Goal: Communication & Community: Answer question/provide support

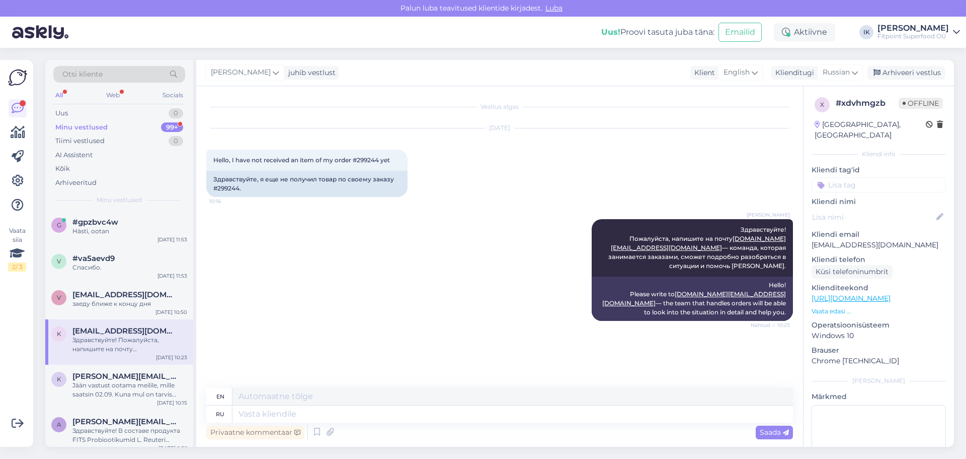
click at [173, 127] on div "99+" at bounding box center [172, 127] width 22 height 10
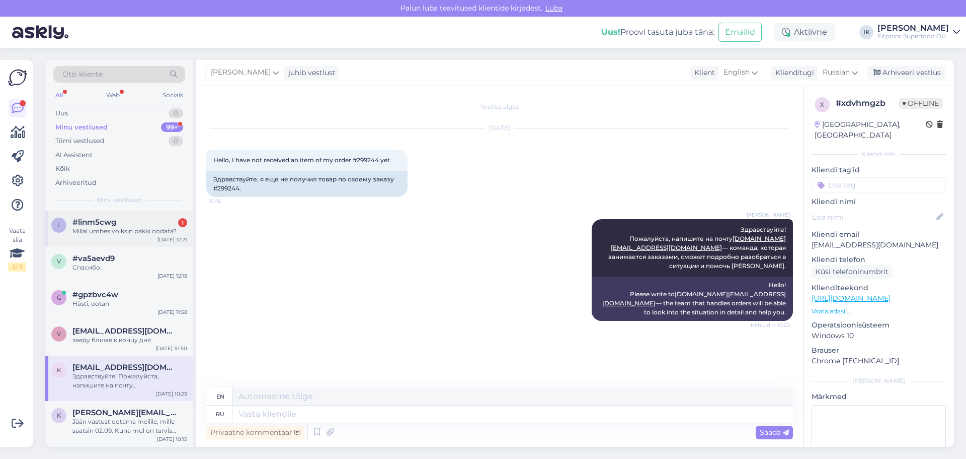
click at [146, 234] on div "Millal umbes voiksin pakki oodata?" at bounding box center [129, 231] width 115 height 9
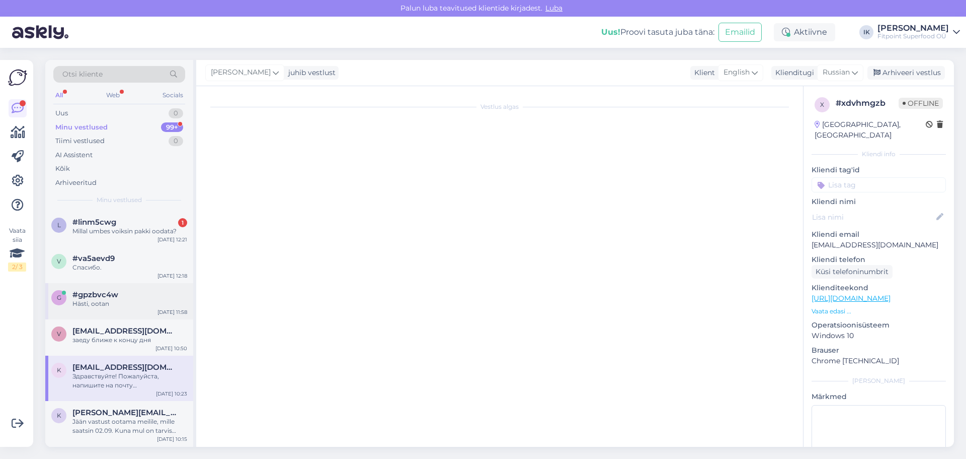
scroll to position [234, 0]
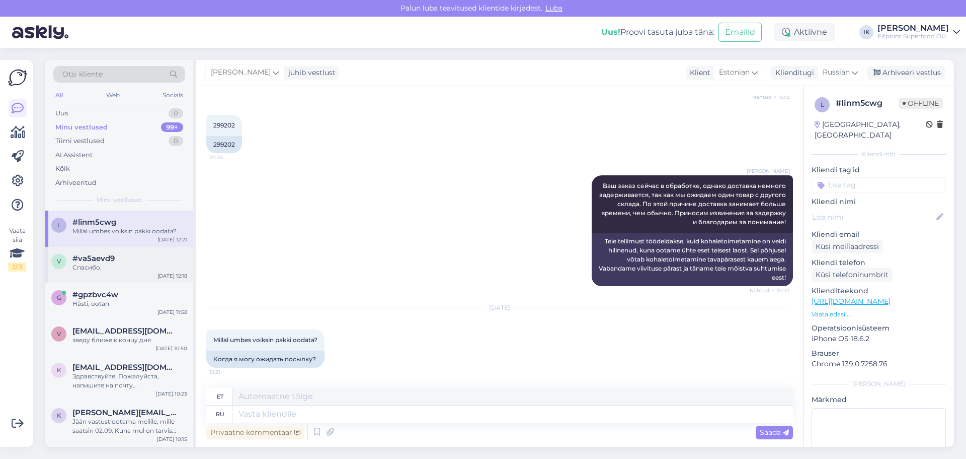
click at [140, 270] on div "Спасибо." at bounding box center [129, 267] width 115 height 9
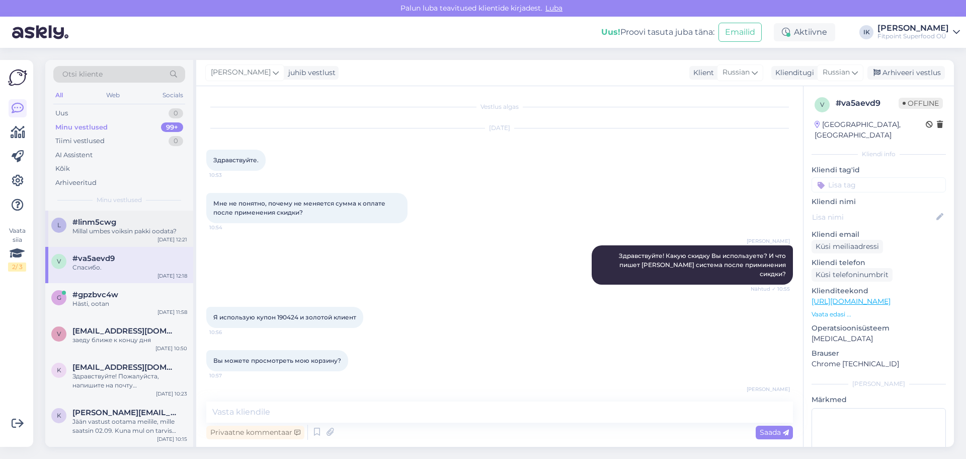
scroll to position [1424, 0]
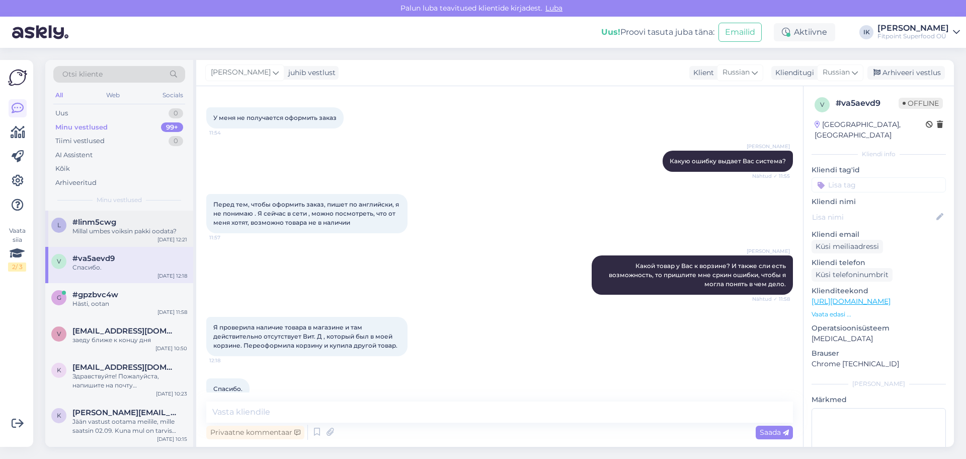
click at [141, 229] on div "Millal umbes voiksin pakki oodata?" at bounding box center [129, 231] width 115 height 9
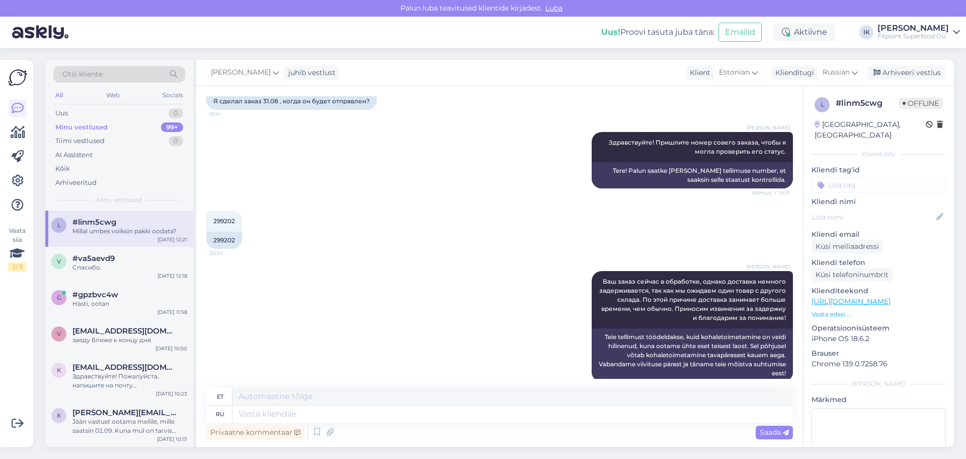
scroll to position [151, 0]
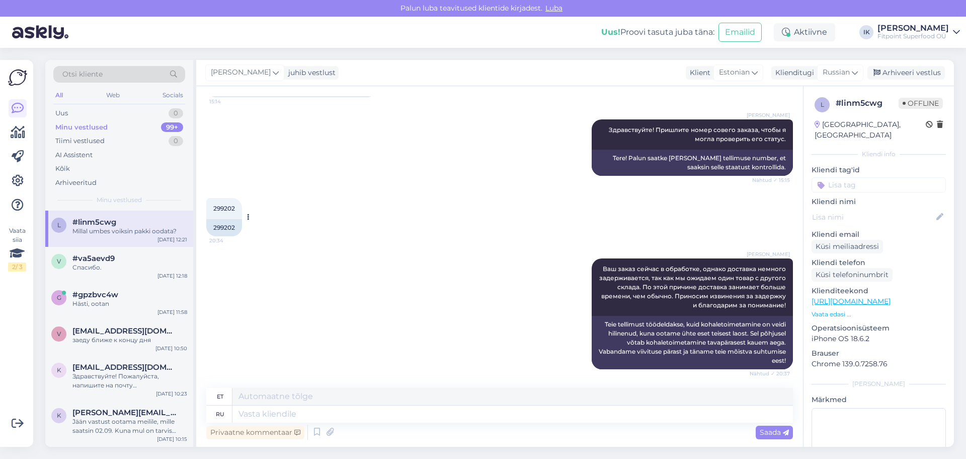
click at [230, 225] on div "299202" at bounding box center [224, 227] width 36 height 17
copy div "299202"
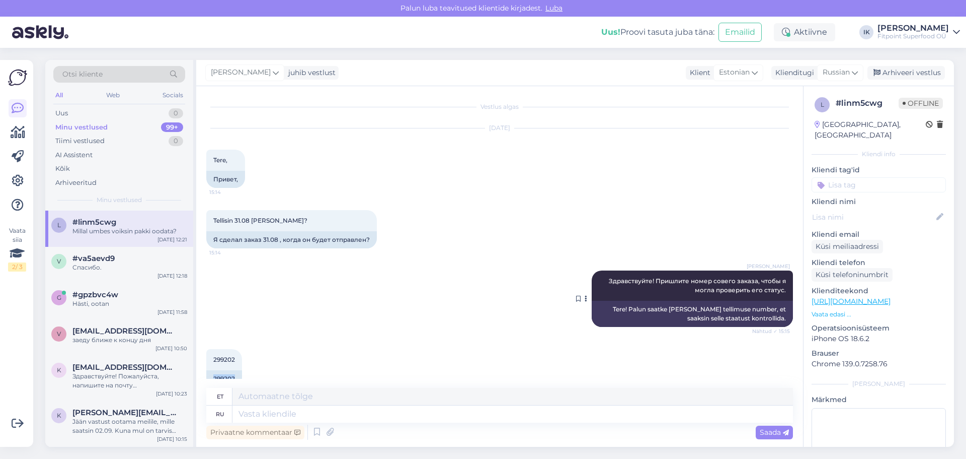
scroll to position [234, 0]
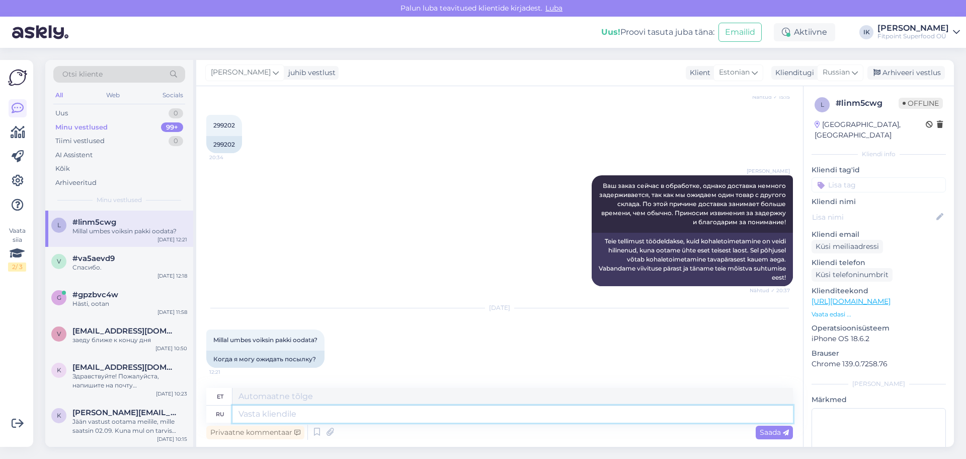
click at [552, 420] on textarea at bounding box center [513, 413] width 561 height 17
type textarea "Здравствуйте! В"
type textarea "Tere!"
type textarea "Здравствуйте! Ваш з"
type textarea "Tere! Teie oma"
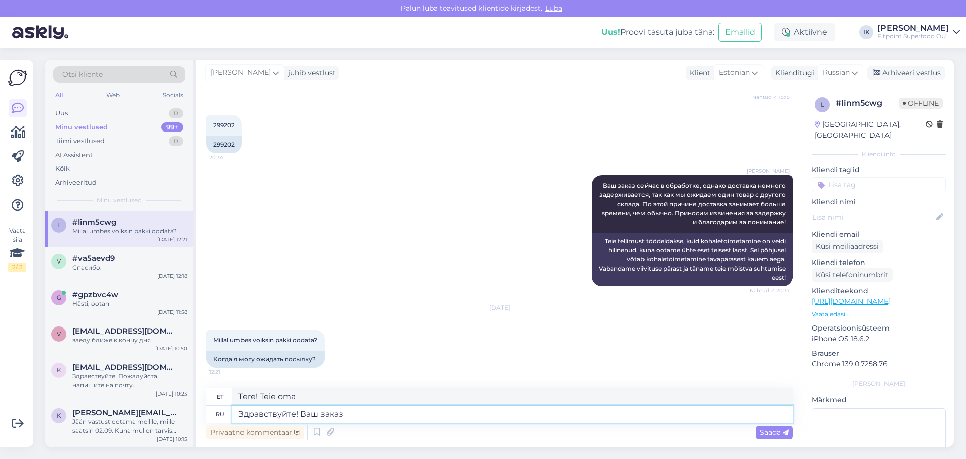
type textarea "Здравствуйте! Ваш заказ у"
type textarea "Tere! Teie tellimus"
type textarea "Здравствуйте! Ваш заказ уже со"
type textarea "Tere! Teie tellimus on juba kätte saadud."
type textarea "Здравствуйте! Ваш заказ уже собран [PERSON_NAME]"
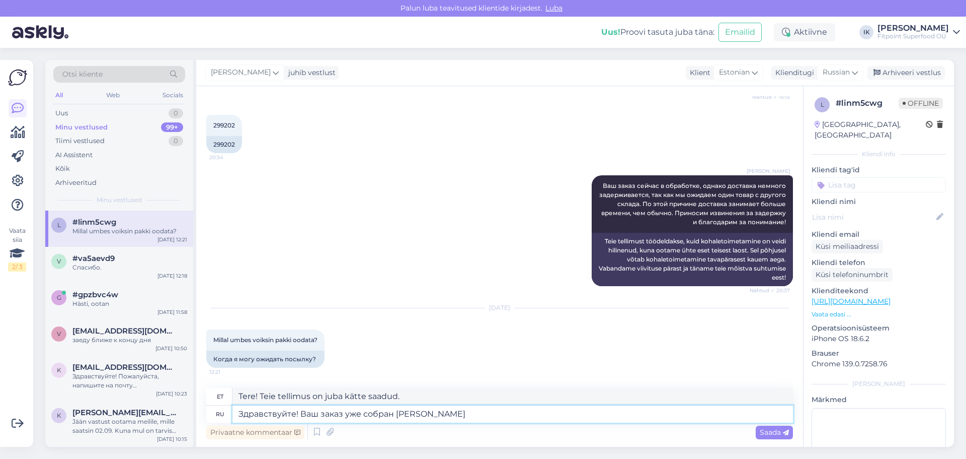
type textarea "Tere! Teie tellimus on juba kogutud."
type textarea "Здравствуйте! Ваш заказ уже собран и с"
type textarea "Tere! Teie tellimus on juba kogutud ja"
type textarea "Здравствуйте! Ваш заказ уже собран и [DATE] б"
type textarea "Tere! Teie tellimus on juba kätte saadud ja täna"
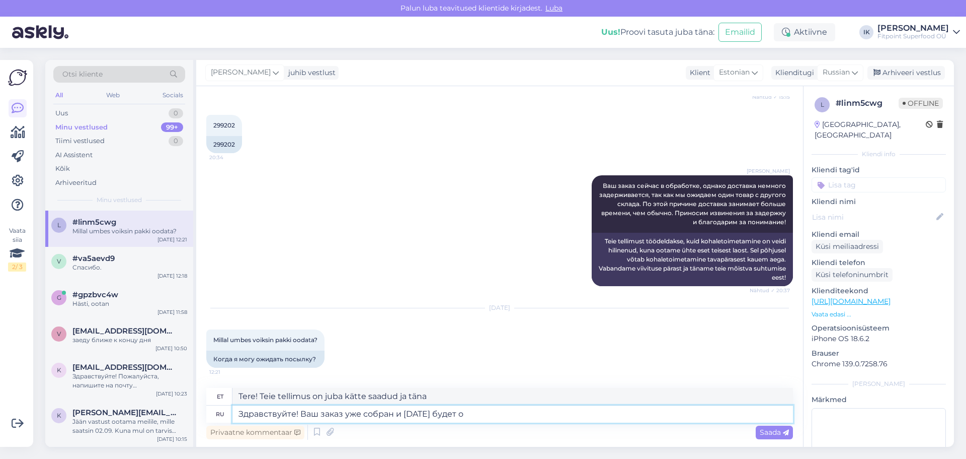
type textarea "Здравствуйте! Ваш заказ уже собран и [DATE] будет от"
type textarea "Tere! Teie tellimus on juba kogutud ja toimetatakse täna kohale."
type textarea "Здравствуйте! Ваш заказ уже собран и [DATE] будет отправлен."
type textarea "Tere! Teie tellimus on juba kogutud ja saadetakse täna teele."
type textarea "Здравствуйте! Ваш заказ уже собран и [DATE] будет отправлен."
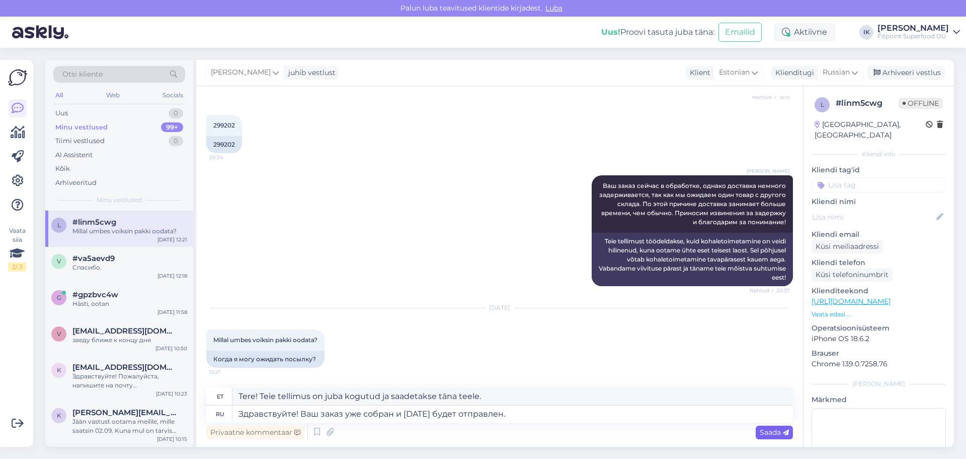
click at [772, 431] on span "Saada" at bounding box center [774, 431] width 29 height 9
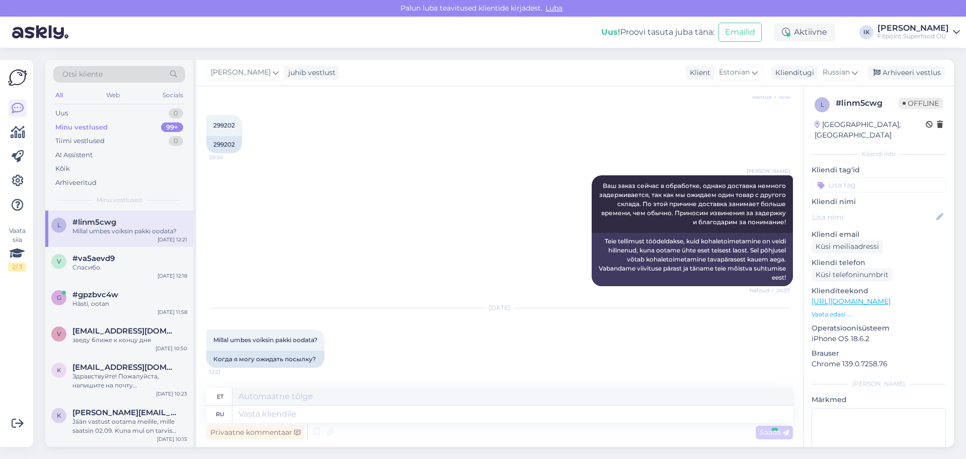
scroll to position [304, 0]
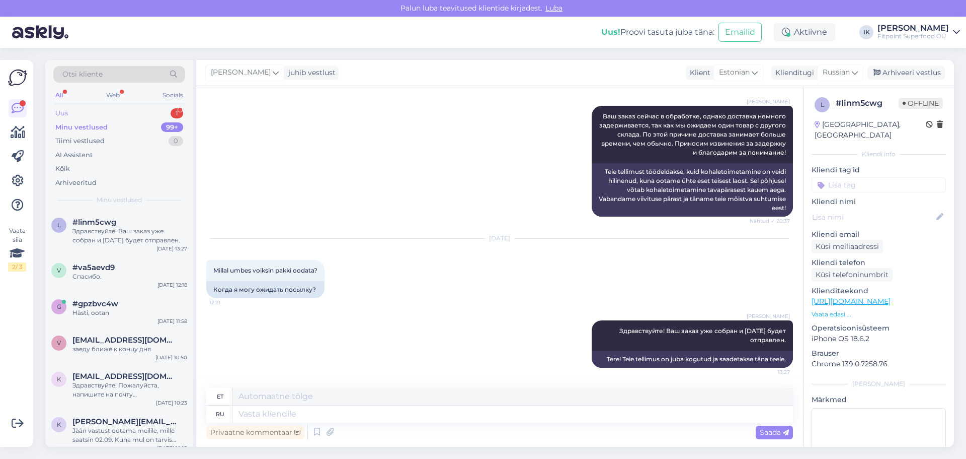
click at [157, 112] on div "Uus 1" at bounding box center [119, 113] width 132 height 14
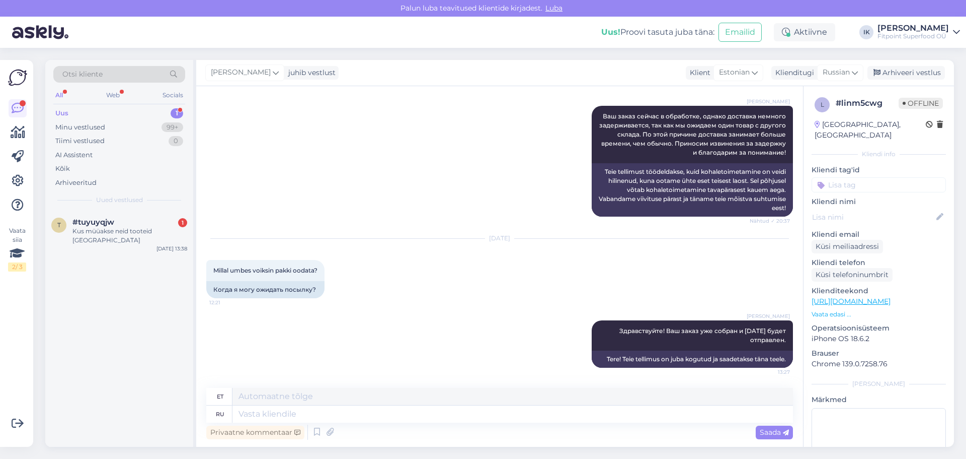
click at [150, 235] on div "Kus müüakse neid tooteid [GEOGRAPHIC_DATA]" at bounding box center [129, 236] width 115 height 18
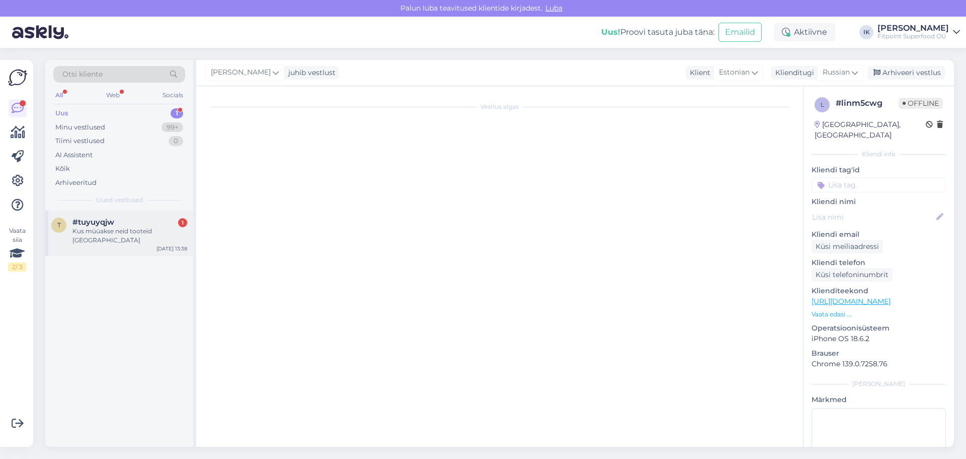
scroll to position [0, 0]
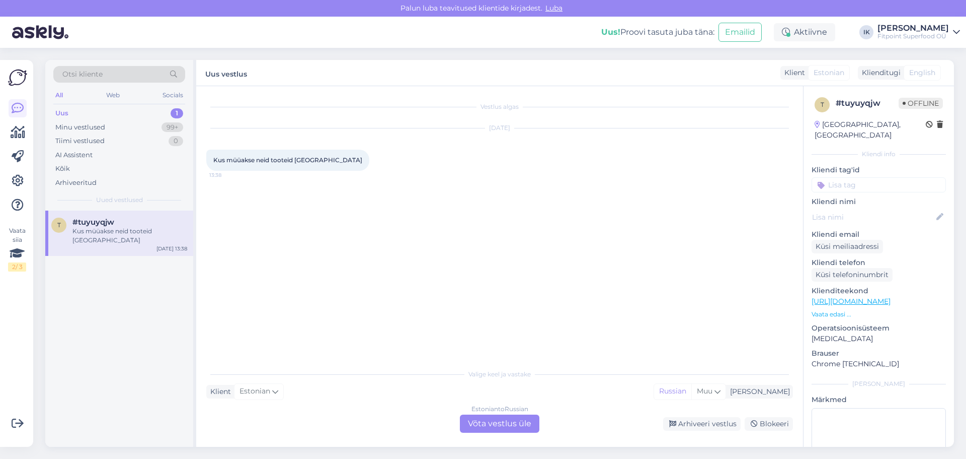
click at [489, 427] on div "Estonian to Russian Võta vestlus üle" at bounding box center [500, 423] width 80 height 18
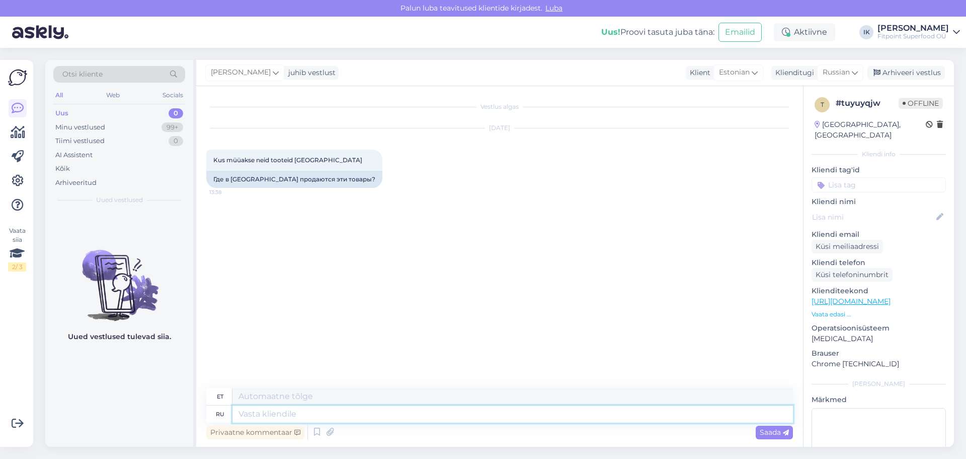
click at [501, 412] on textarea at bounding box center [513, 413] width 561 height 17
type textarea "Здравствуйте!"
type textarea "Tere!"
type textarea "Здравствуйте! В"
type textarea "Tere! Sisse"
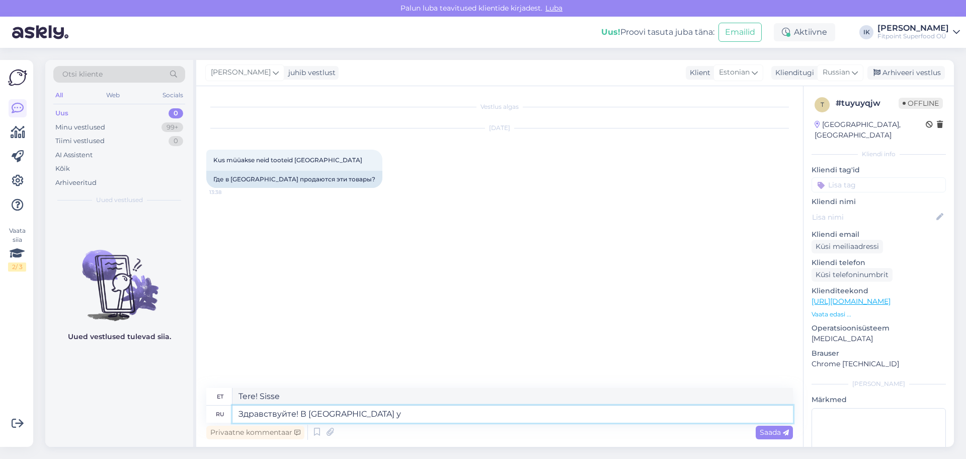
type textarea "Здравствуйте! В [GEOGRAPHIC_DATA] у"
type textarea "Tere! [GEOGRAPHIC_DATA]"
type textarea "Здравствуйте! В [GEOGRAPHIC_DATA] у на"
type textarea "Tere! [GEOGRAPHIC_DATA][PERSON_NAME]"
type textarea "Здравствуйте! В [GEOGRAPHIC_DATA] у нас н"
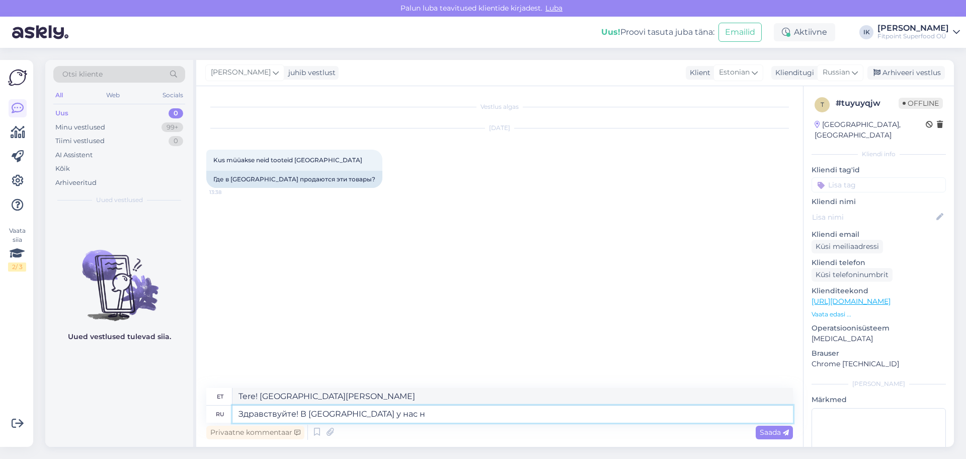
type textarea "Tere! [GEOGRAPHIC_DATA] on [GEOGRAPHIC_DATA]"
type textarea "Здравствуйте! В [GEOGRAPHIC_DATA] у нас нет ма"
type textarea "Tere! Meil ​​[GEOGRAPHIC_DATA][PERSON_NAME] pole."
type textarea "Здравствуйте! В [GEOGRAPHIC_DATA] у нас нет магазина, н"
type textarea "Tere! Meil ​​ei ole [GEOGRAPHIC_DATA] poodi."
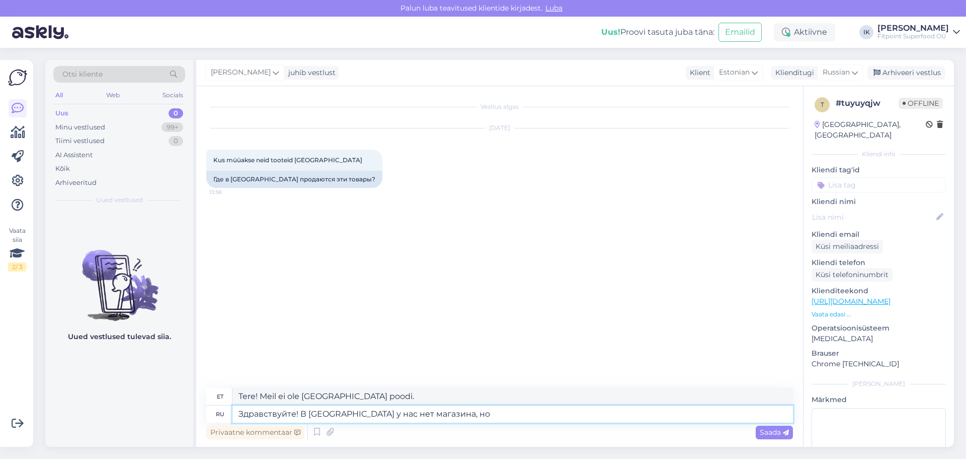
type textarea "Здравствуйте! В [GEOGRAPHIC_DATA] у нас нет магазина, но"
type textarea "Tere! Meil ​​ei ole [GEOGRAPHIC_DATA] poodi, aga"
type textarea "Здравствуйте! В [GEOGRAPHIC_DATA] у нас нет магазина, но Вы мо"
type textarea "Tere! Meil ​​pole [GEOGRAPHIC_DATA] poodi, aga teie"
type textarea "Здравствуйте! В [GEOGRAPHIC_DATA] у нас нет магазина, но Вы можете оф"
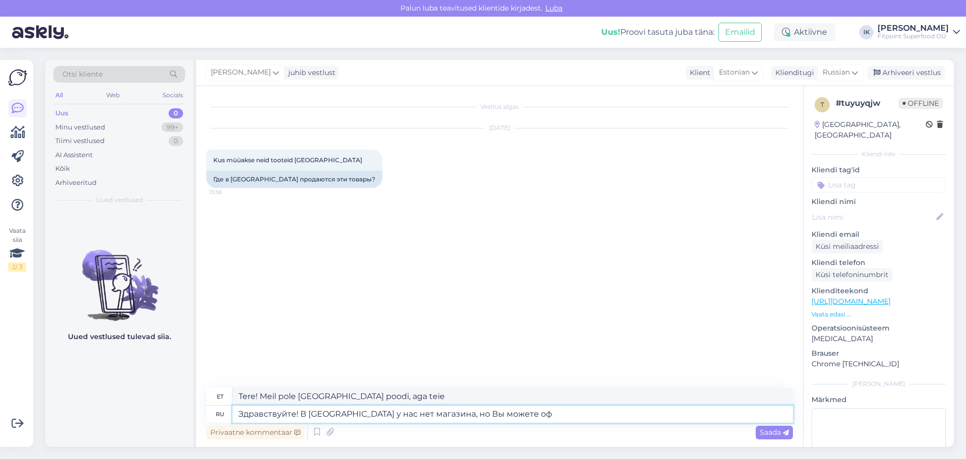
type textarea "Tere! Meil ​​ei ole [GEOGRAPHIC_DATA] poodi, aga te saate"
type textarea "Здравствуйте! В [GEOGRAPHIC_DATA] у нас нет магазина, но Вы можете оформить за"
type textarea "Tere! Meil ​​ei ole [GEOGRAPHIC_DATA] poodi, aga tellida saab"
type textarea "Здравствуйте! В [GEOGRAPHIC_DATA] у нас нет магазина, но Вы можете оформить зак…"
type textarea "Tere! Meil ​​ei ole [GEOGRAPHIC_DATA] poodi, aga tellimuse saate esitada."
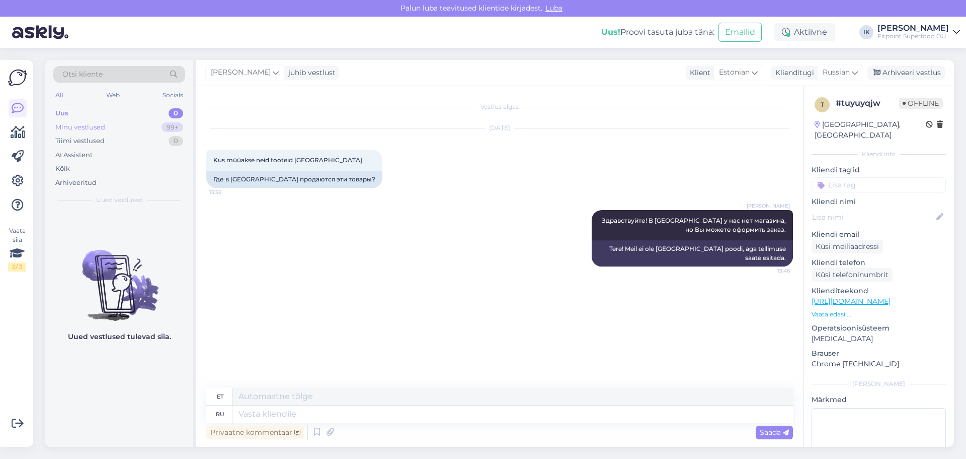
click at [154, 126] on div "Minu vestlused 99+" at bounding box center [119, 127] width 132 height 14
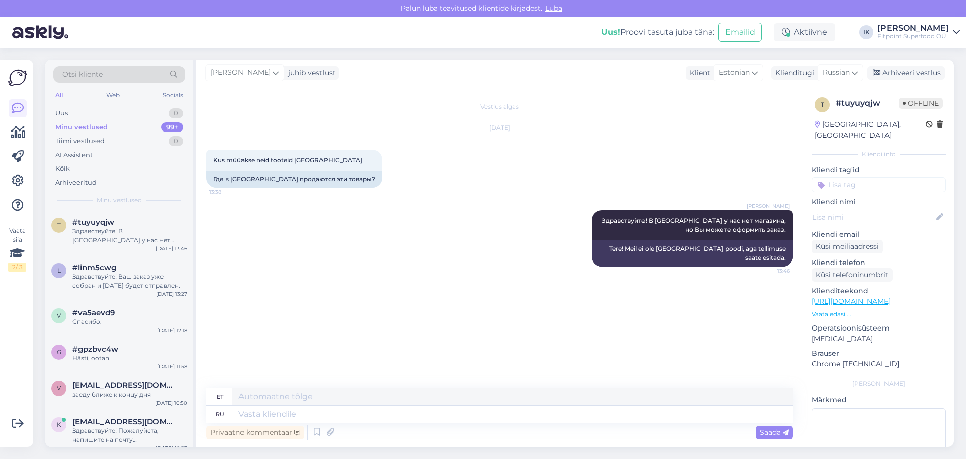
drag, startPoint x: 757, startPoint y: 192, endPoint x: 420, endPoint y: 14, distance: 380.5
click at [757, 192] on div "[DATE] Kus müüakse neid tooteid [GEOGRAPHIC_DATA] 13:38 Где в [GEOGRAPHIC_DATA]…" at bounding box center [499, 158] width 587 height 82
click at [758, 131] on div "[DATE]" at bounding box center [499, 127] width 587 height 9
